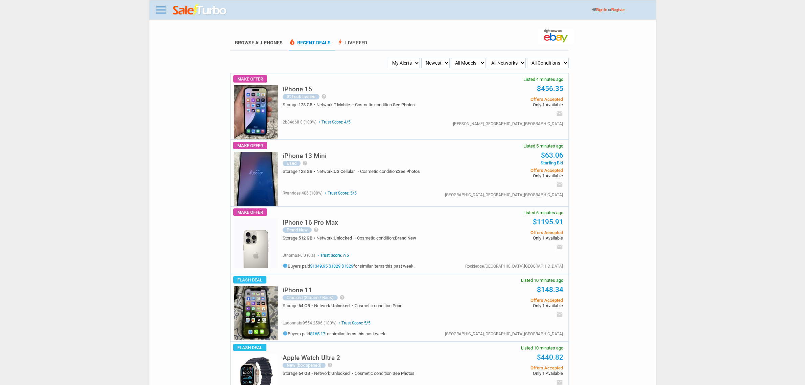
click at [256, 239] on img at bounding box center [256, 243] width 44 height 50
drag, startPoint x: 399, startPoint y: 7, endPoint x: 253, endPoint y: 89, distance: 167.9
click at [253, 89] on img at bounding box center [256, 112] width 44 height 54
click at [401, 59] on select "My Alerts All Deals BIN Only w/ Offers Only" at bounding box center [404, 63] width 32 height 10
select select "flash_bin"
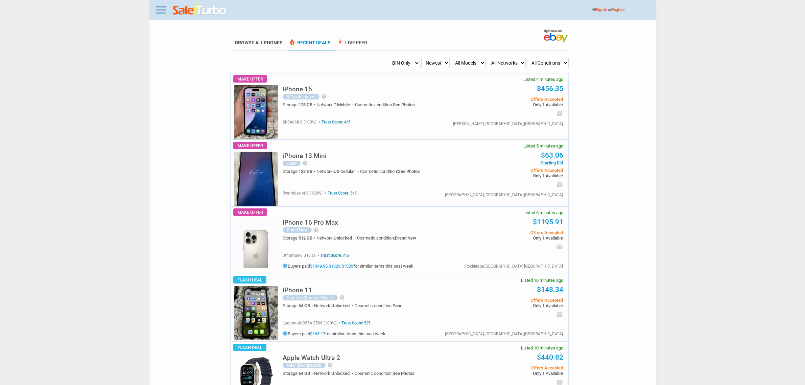
click at [390, 58] on select "My Alerts All Deals BIN Only w/ Offers Only" at bounding box center [404, 63] width 32 height 10
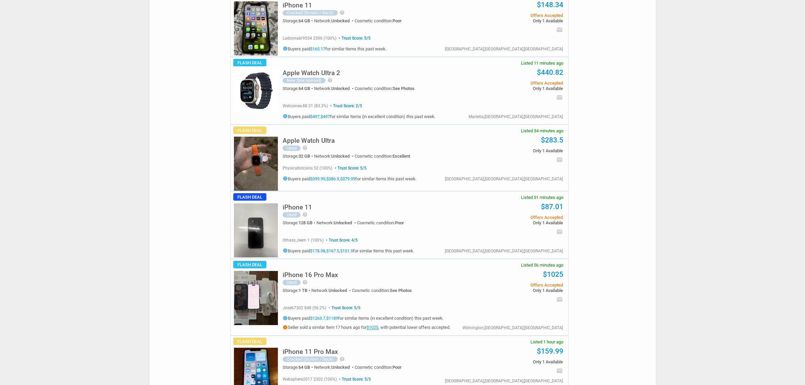
scroll to position [85, 0]
click at [251, 299] on img at bounding box center [256, 297] width 44 height 54
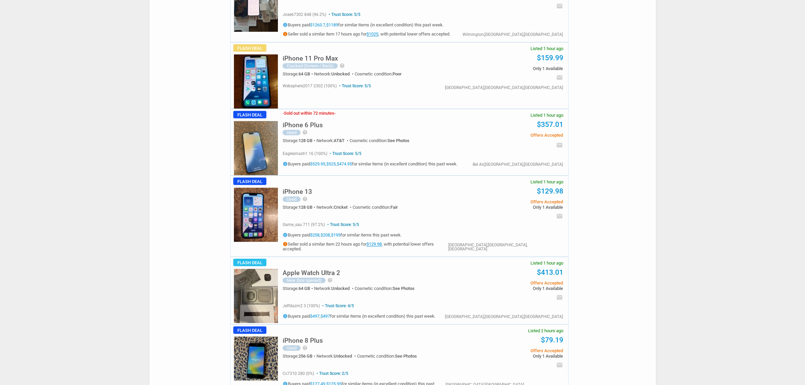
scroll to position [380, 0]
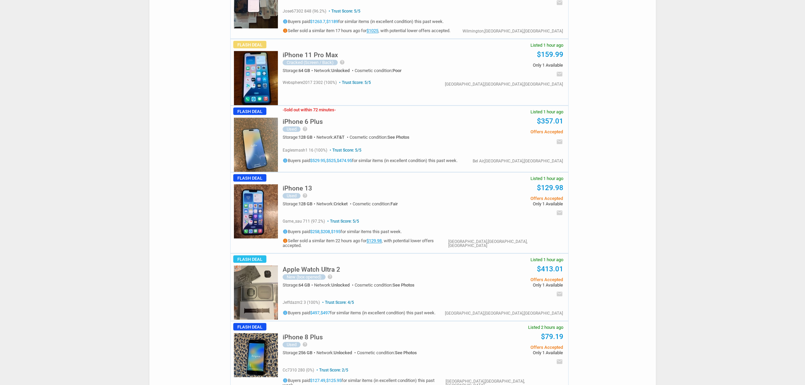
click at [269, 156] on img at bounding box center [256, 145] width 44 height 54
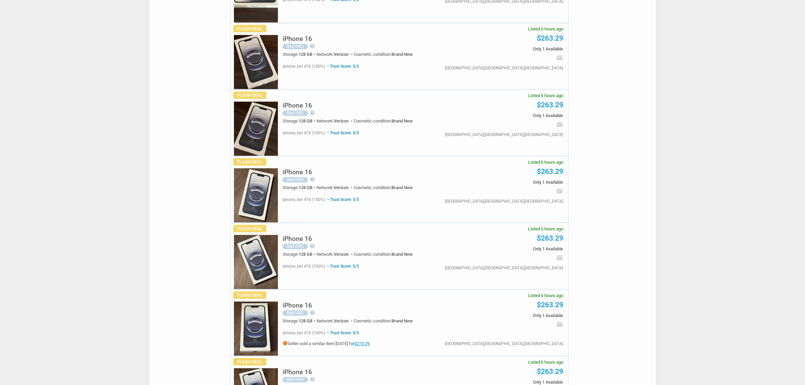
scroll to position [1944, 0]
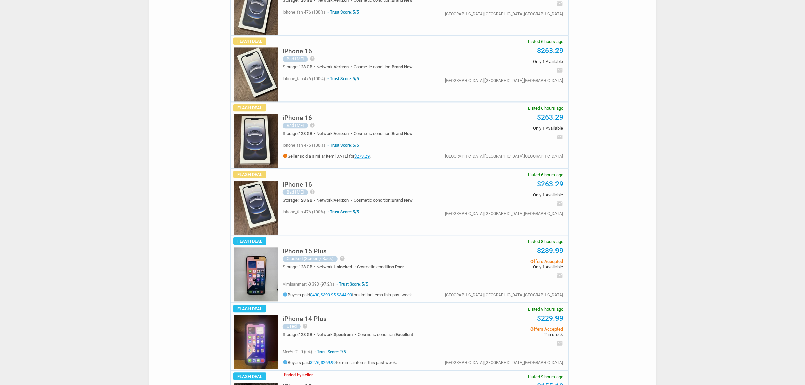
click at [266, 280] on img at bounding box center [256, 274] width 44 height 54
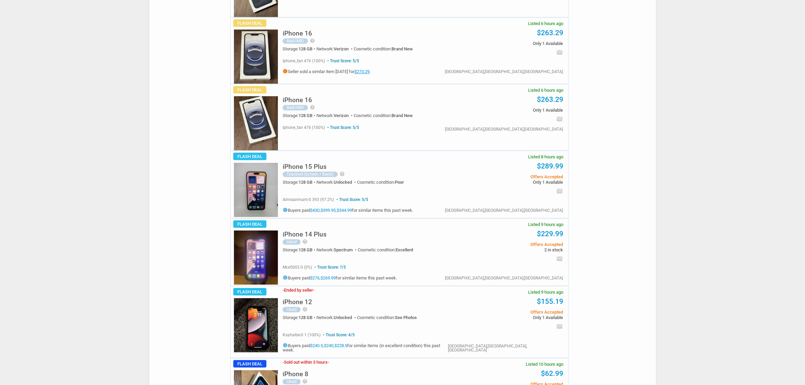
scroll to position [2113, 0]
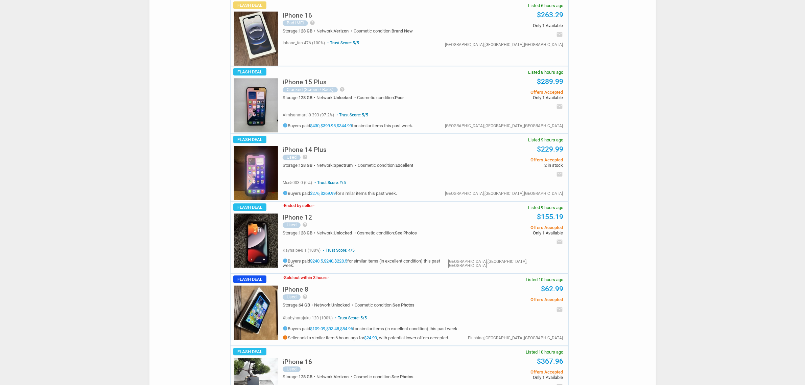
click at [245, 101] on img at bounding box center [256, 105] width 44 height 54
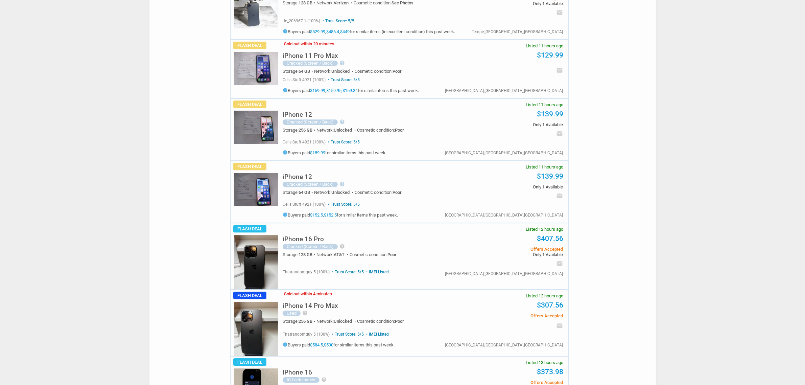
scroll to position [2535, 0]
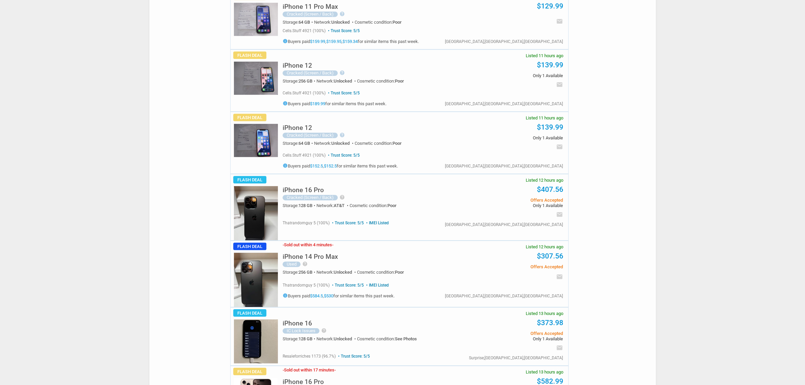
click at [244, 222] on img at bounding box center [256, 213] width 44 height 54
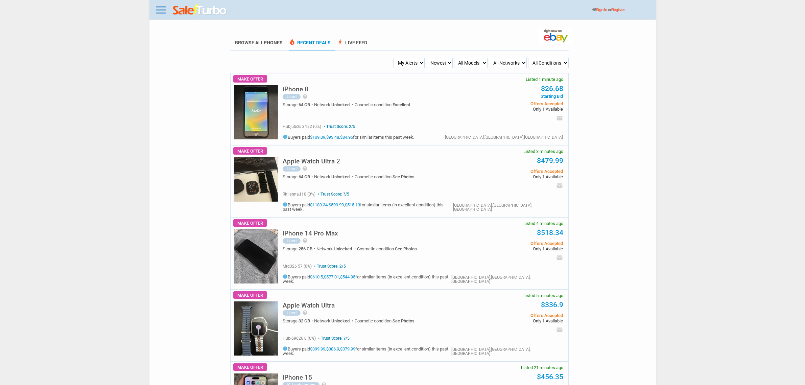
drag, startPoint x: 413, startPoint y: 59, endPoint x: 410, endPoint y: 67, distance: 7.9
click at [413, 59] on select "My Alerts All Deals BIN Only w/ Offers Only" at bounding box center [408, 63] width 31 height 10
select select "flash_bin"
click at [394, 58] on select "My Alerts All Deals BIN Only w/ Offers Only" at bounding box center [408, 63] width 31 height 10
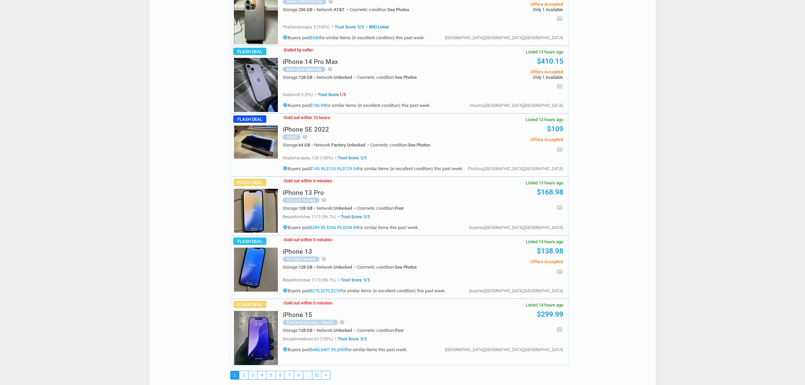
scroll to position [3116, 0]
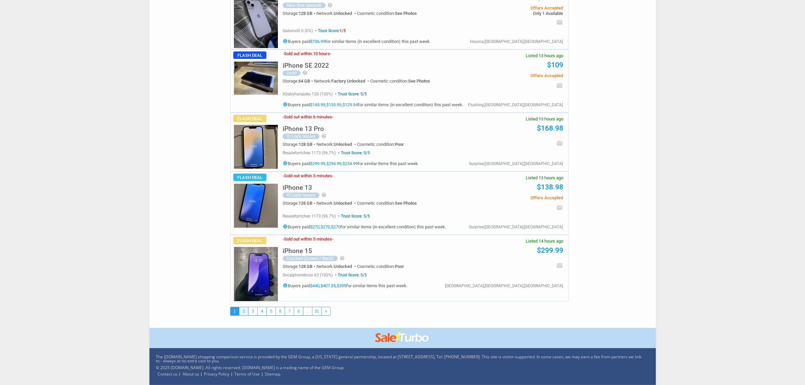
click at [246, 308] on link "2" at bounding box center [243, 311] width 9 height 8
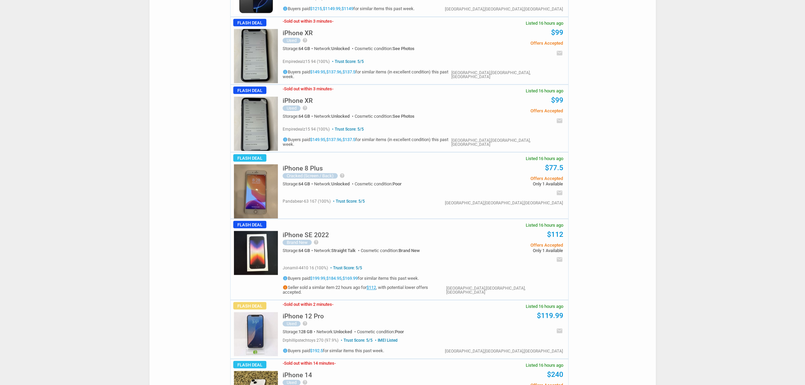
scroll to position [845, 0]
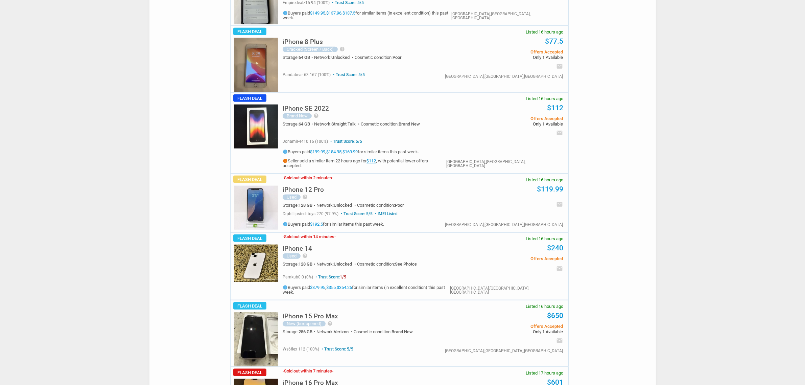
drag, startPoint x: 207, startPoint y: 195, endPoint x: 489, endPoint y: 76, distance: 306.0
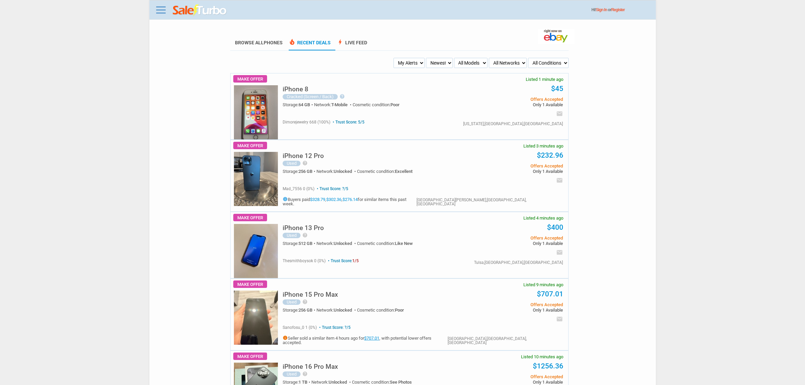
click at [415, 60] on select "My Alerts All Deals BIN Only w/ Offers Only" at bounding box center [408, 63] width 31 height 10
select select "flash_bin"
click at [394, 58] on select "My Alerts All Deals BIN Only w/ Offers Only" at bounding box center [408, 63] width 31 height 10
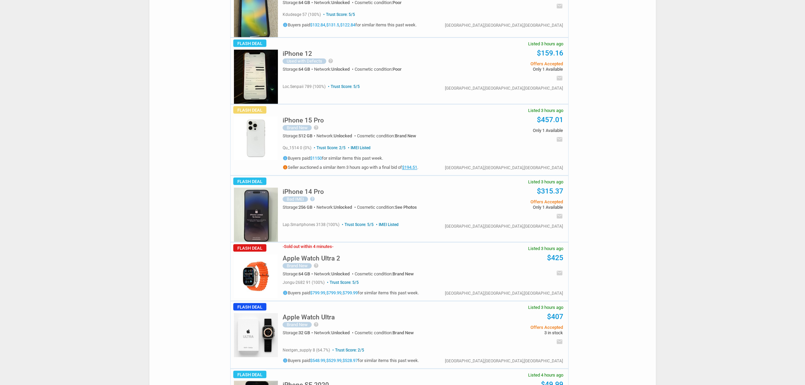
scroll to position [803, 0]
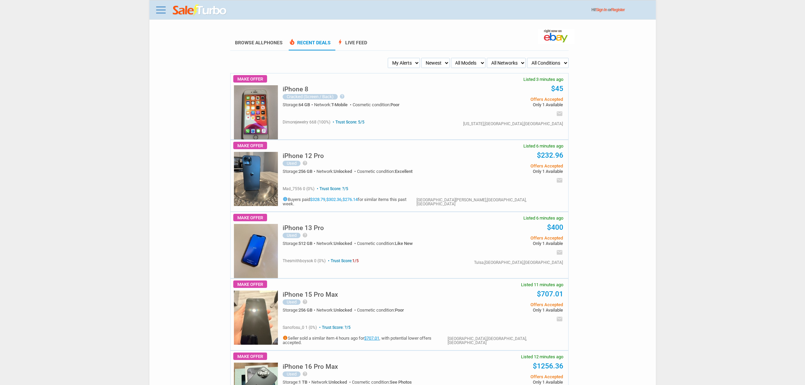
click at [398, 64] on select "My Alerts All Deals BIN Only w/ Offers Only" at bounding box center [404, 63] width 32 height 10
select select "flash_bin"
click at [390, 58] on select "My Alerts All Deals BIN Only w/ Offers Only" at bounding box center [404, 63] width 32 height 10
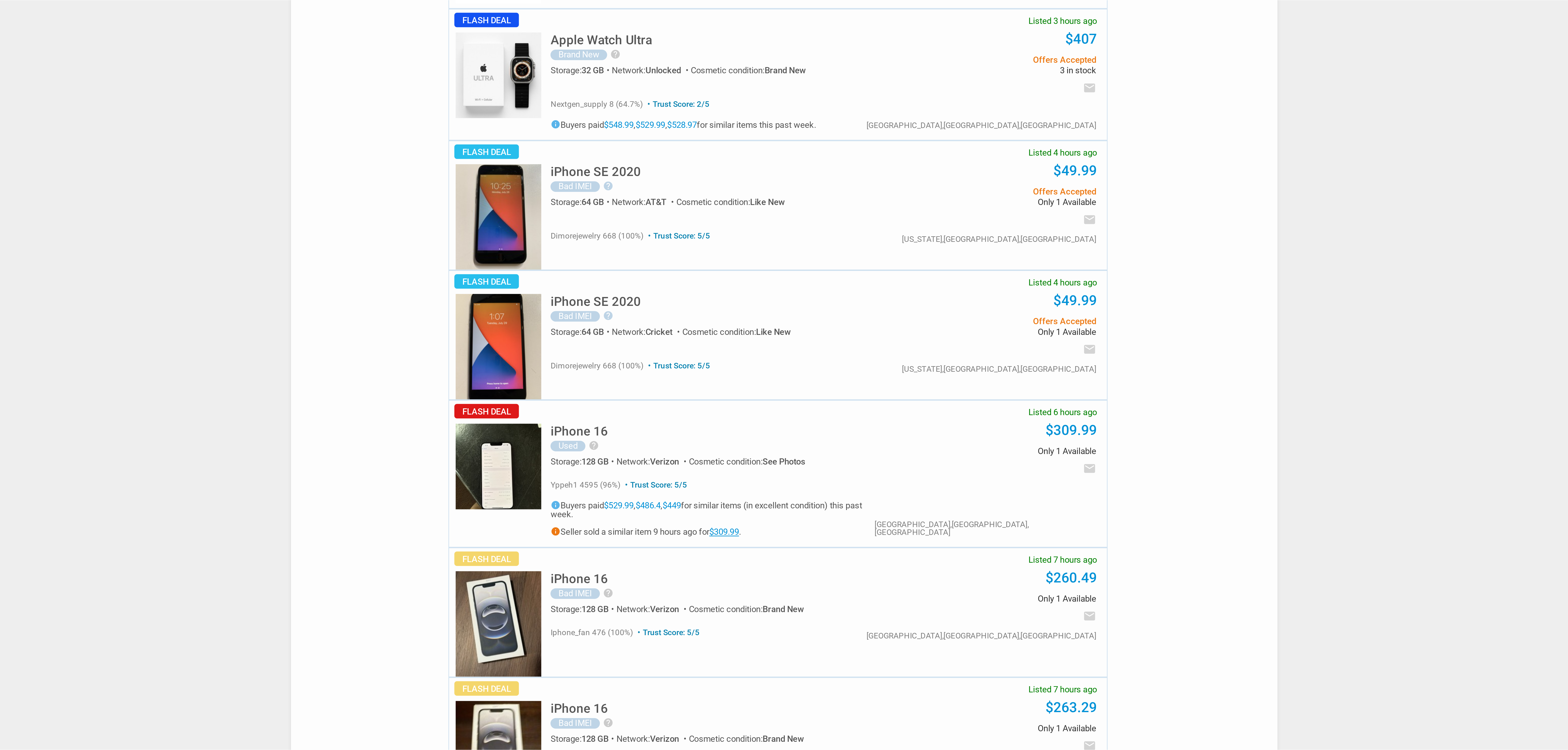
scroll to position [669, 0]
